Goal: Navigation & Orientation: Find specific page/section

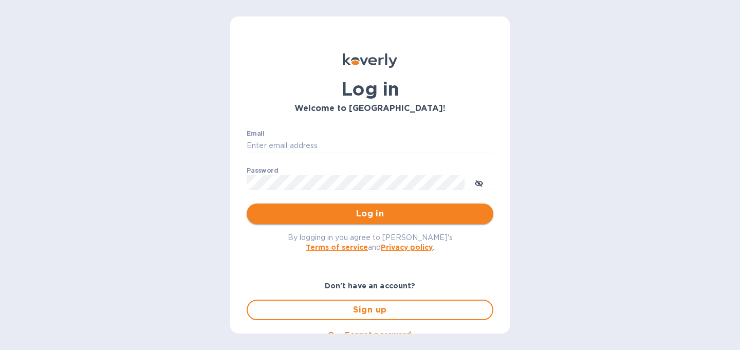
type input "[PERSON_NAME][EMAIL_ADDRESS][DOMAIN_NAME]"
click at [374, 216] on span "Log in" at bounding box center [370, 214] width 230 height 12
